Goal: Task Accomplishment & Management: Manage account settings

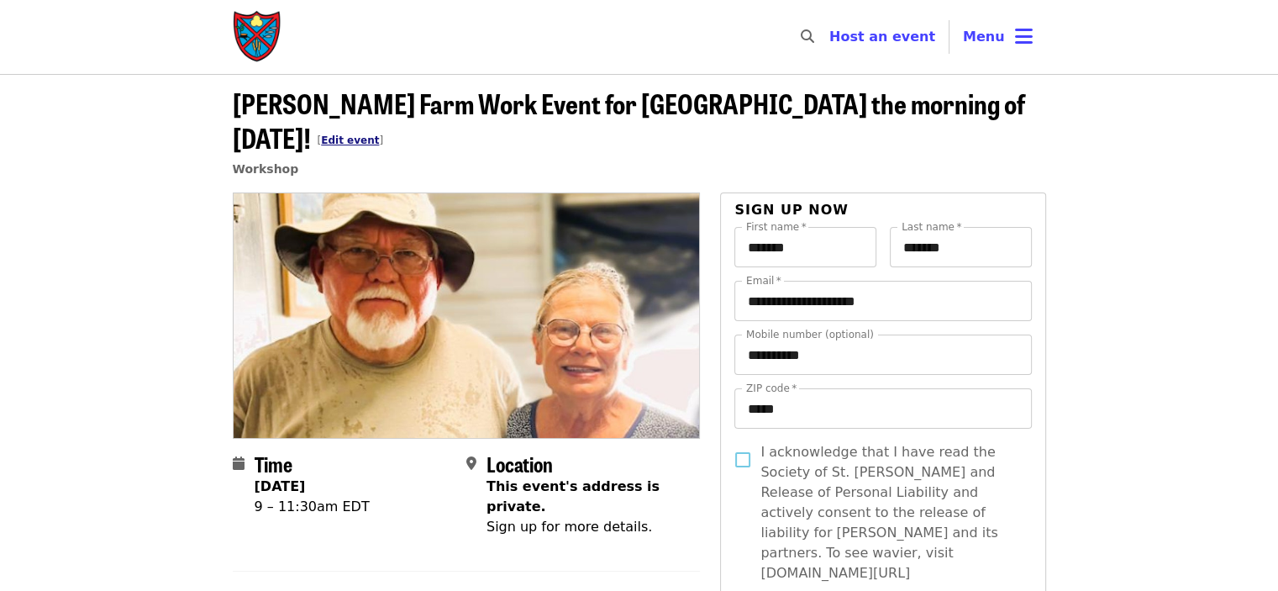
click at [321, 143] on link "Edit event" at bounding box center [350, 140] width 58 height 12
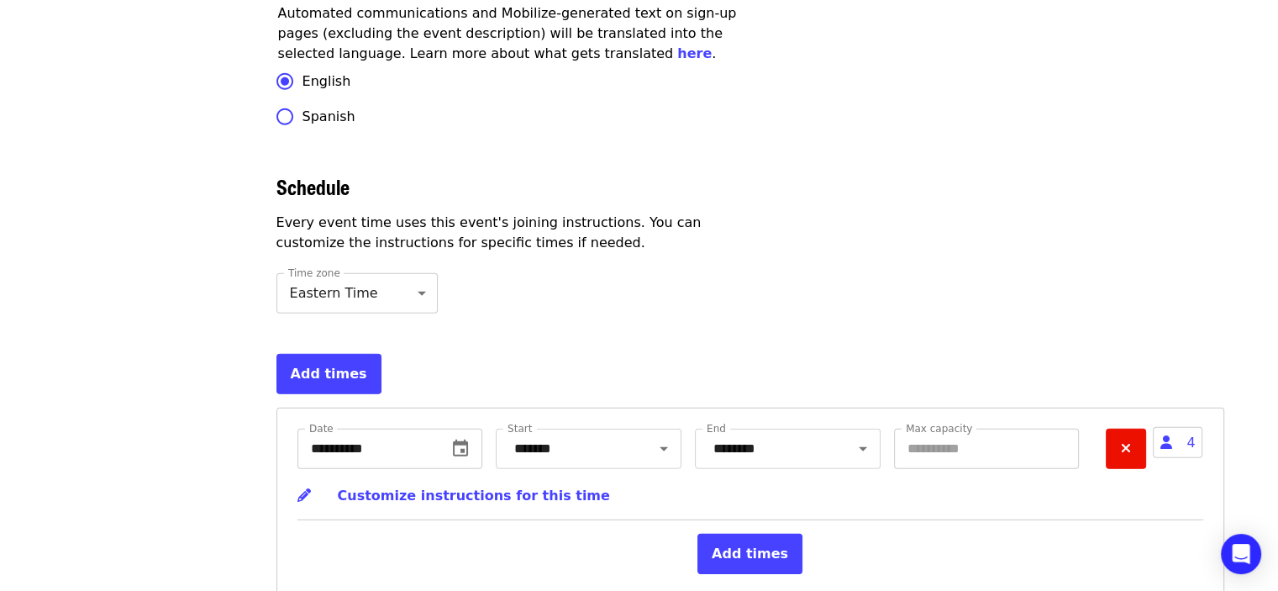
scroll to position [5073, 0]
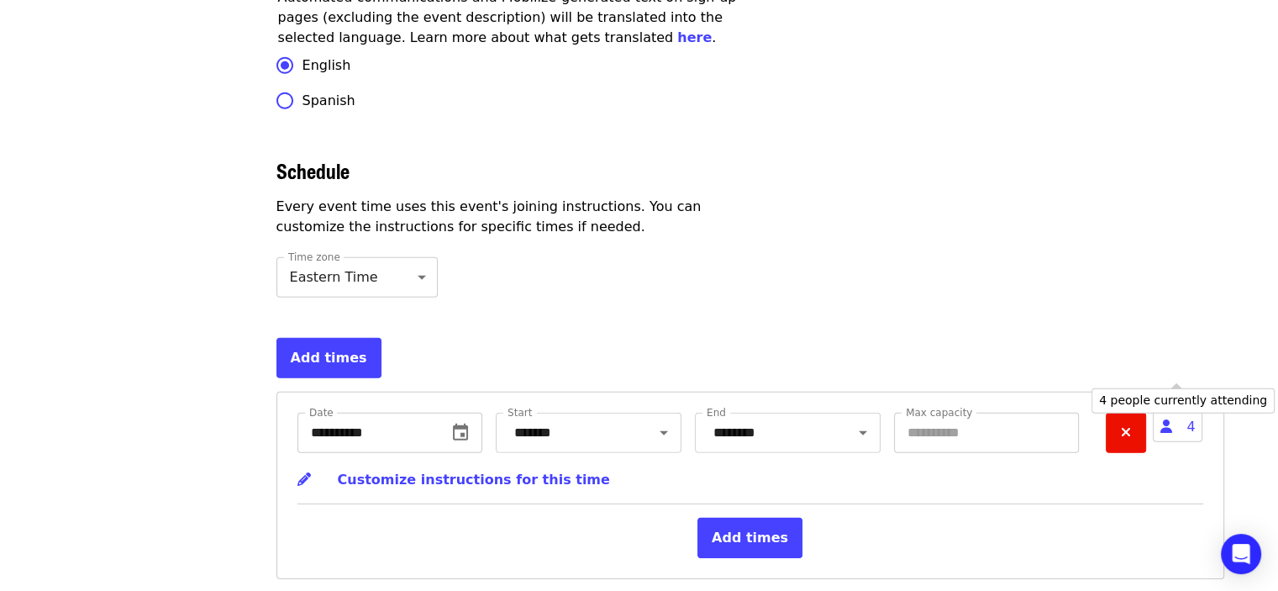
click at [1195, 411] on span "4" at bounding box center [1178, 426] width 50 height 31
click at [1166, 403] on div "4 people currently attending" at bounding box center [1183, 400] width 183 height 25
click at [1166, 419] on icon "user icon" at bounding box center [1167, 427] width 12 height 16
click at [1167, 419] on icon "user icon" at bounding box center [1167, 427] width 12 height 16
click at [1191, 411] on span "4" at bounding box center [1178, 426] width 50 height 31
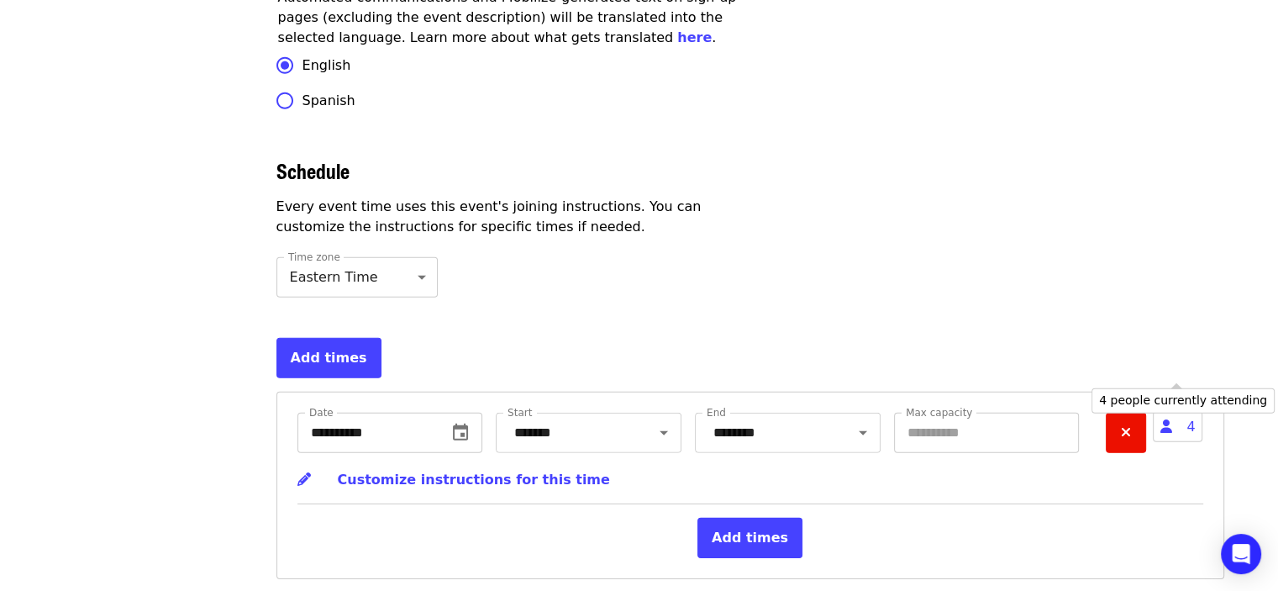
click at [1190, 411] on span "4" at bounding box center [1178, 426] width 50 height 31
click at [1180, 400] on div "4 people currently attending" at bounding box center [1183, 400] width 183 height 25
drag, startPoint x: 1172, startPoint y: 363, endPoint x: 1256, endPoint y: 193, distance: 189.8
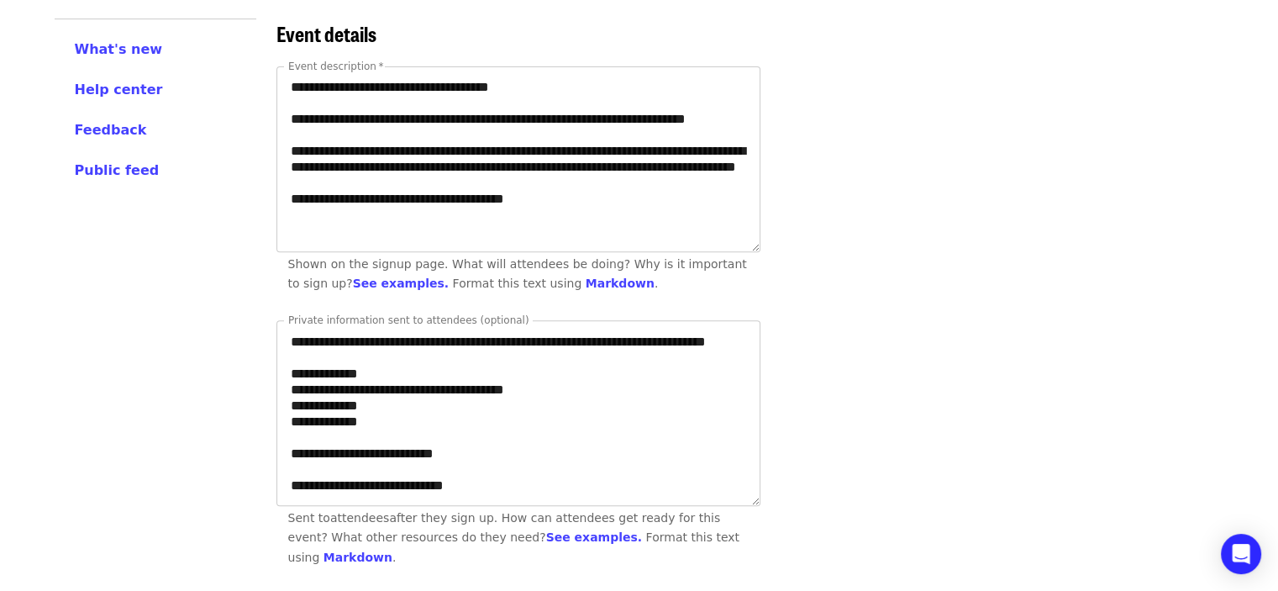
scroll to position [588, 0]
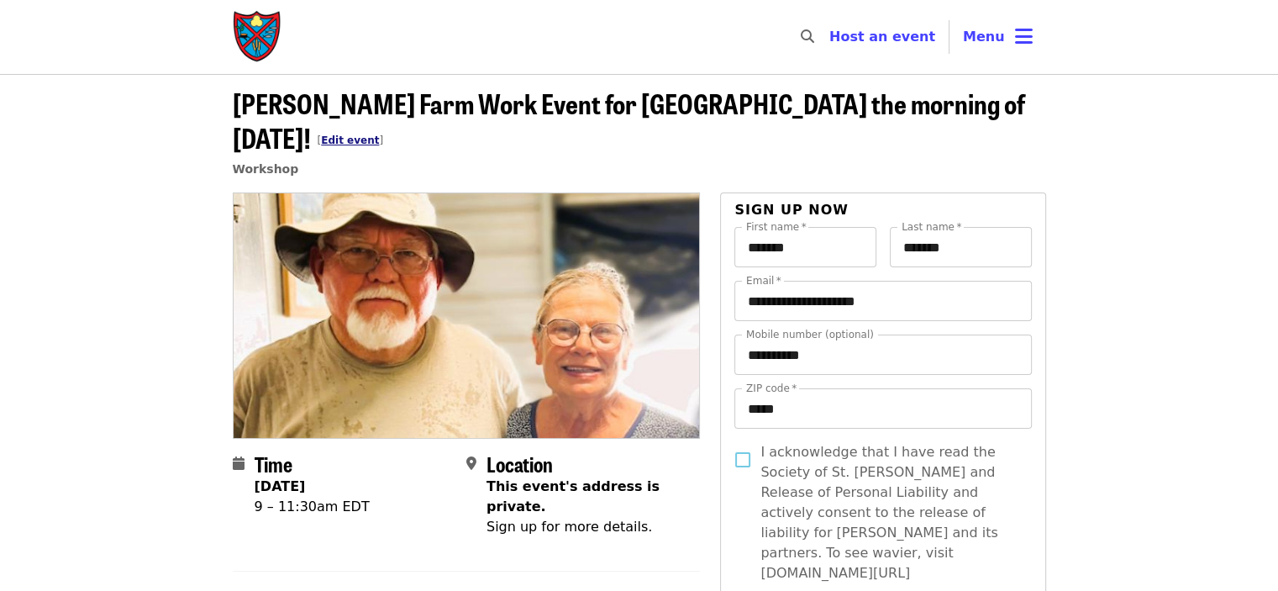
click at [321, 138] on link "Edit event" at bounding box center [350, 140] width 58 height 12
